Goal: Information Seeking & Learning: Learn about a topic

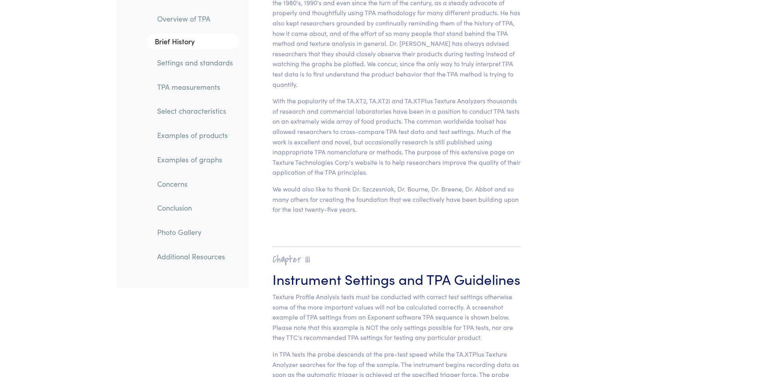
scroll to position [2873, 0]
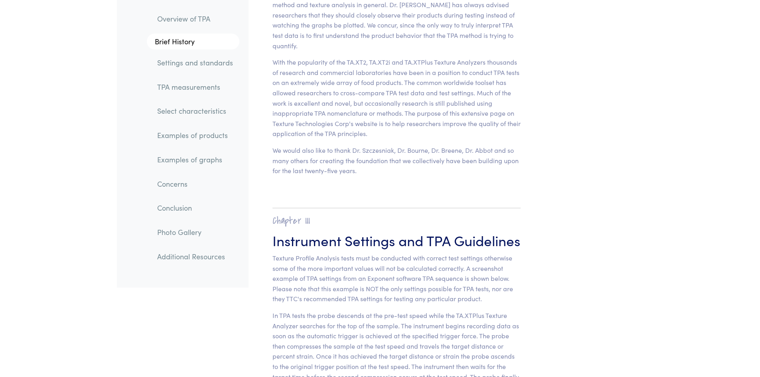
click at [182, 185] on link "Concerns" at bounding box center [195, 184] width 89 height 18
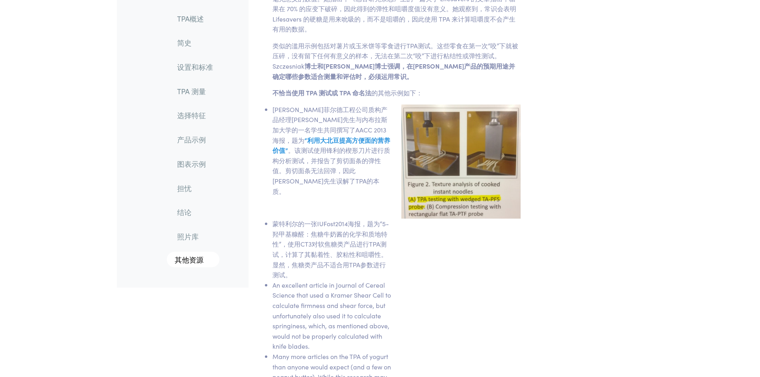
scroll to position [11563, 0]
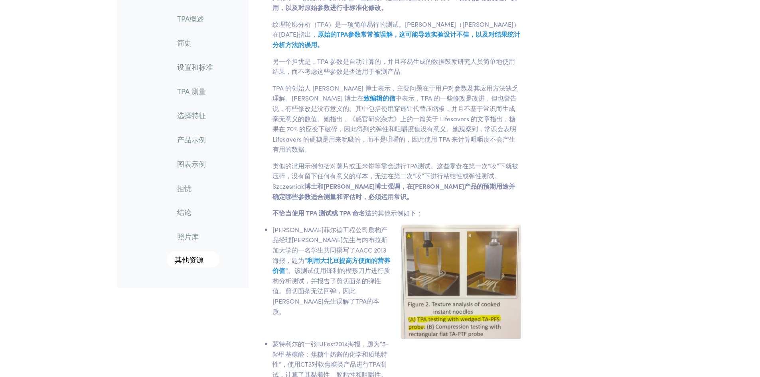
click at [186, 190] on font "担忧" at bounding box center [184, 188] width 14 height 10
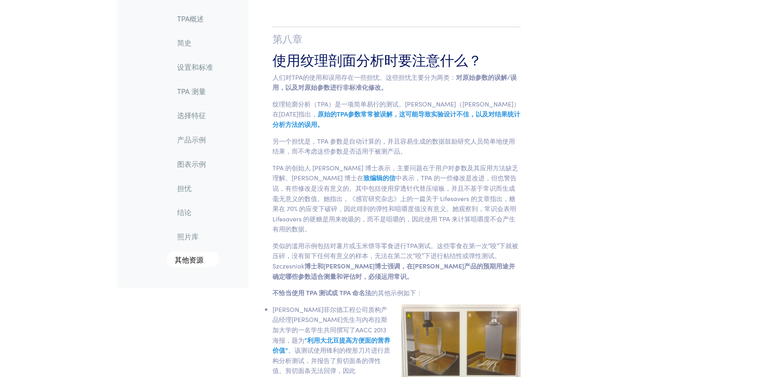
click at [186, 214] on font "结论" at bounding box center [184, 213] width 14 height 10
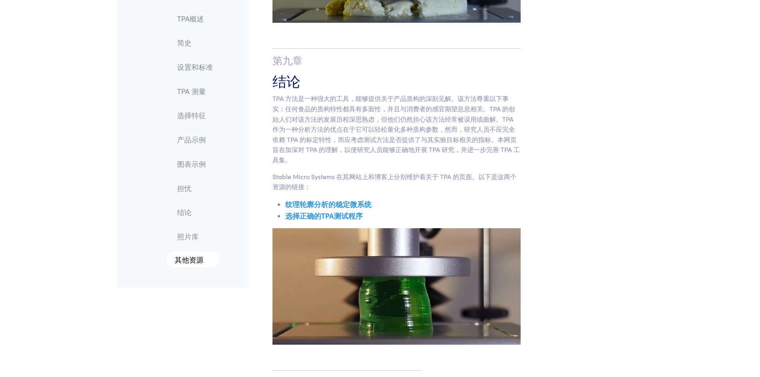
scroll to position [12307, 0]
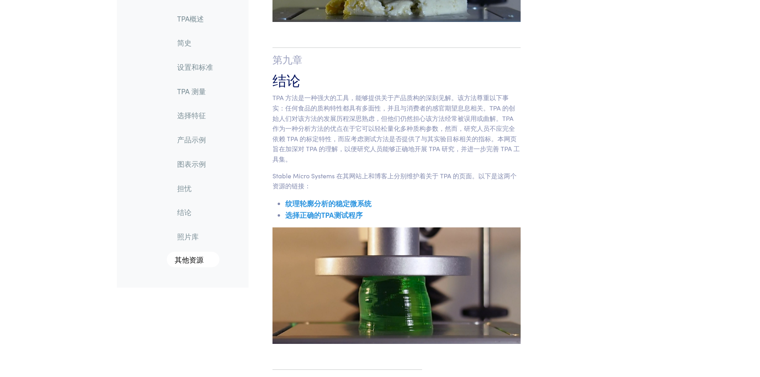
click at [181, 232] on font "照片库" at bounding box center [188, 236] width 22 height 10
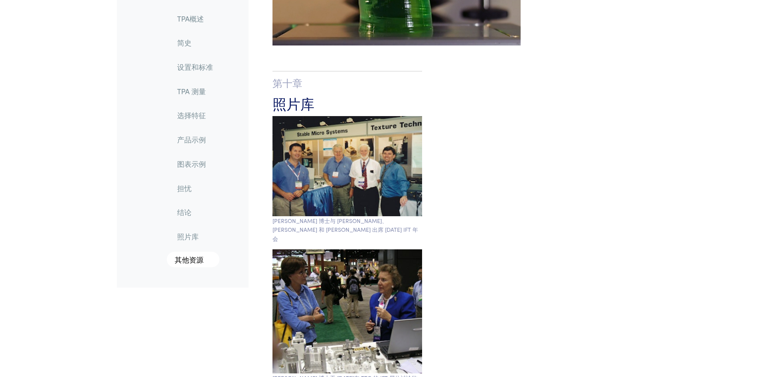
scroll to position [12629, 0]
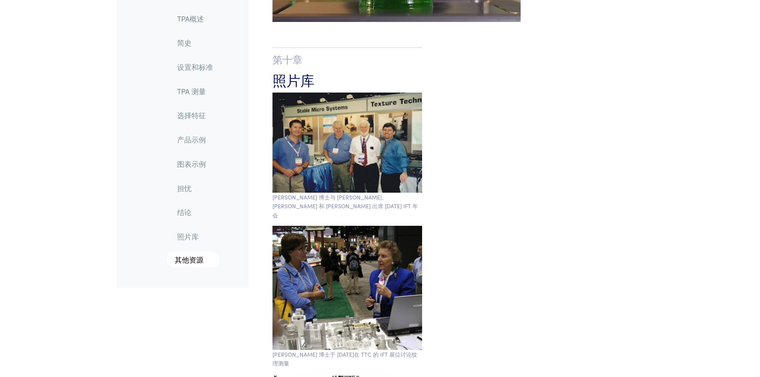
click at [188, 258] on font "其他资源" at bounding box center [189, 260] width 29 height 10
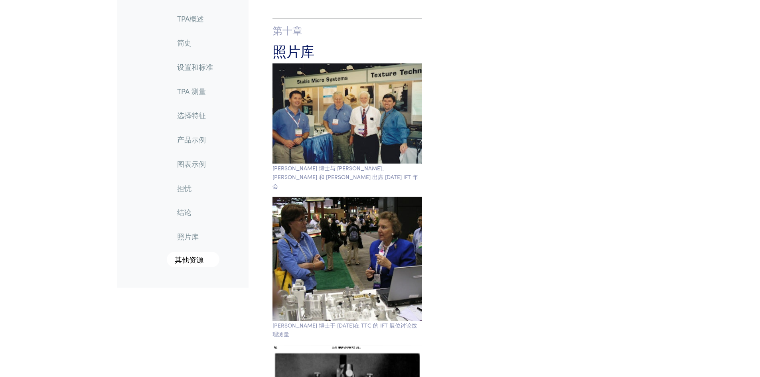
scroll to position [12542, 0]
